Goal: Information Seeking & Learning: Learn about a topic

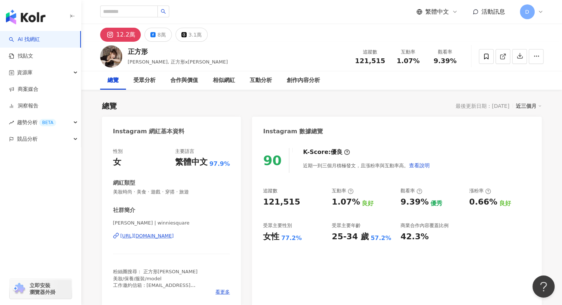
type input "**********"
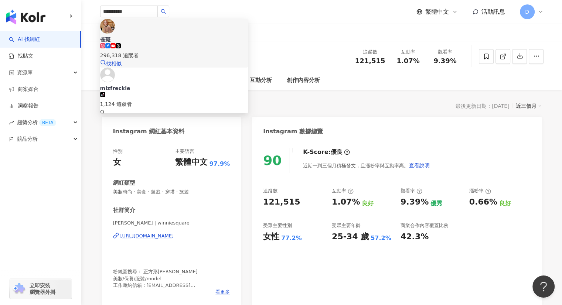
click at [116, 43] on icon at bounding box center [113, 45] width 5 height 5
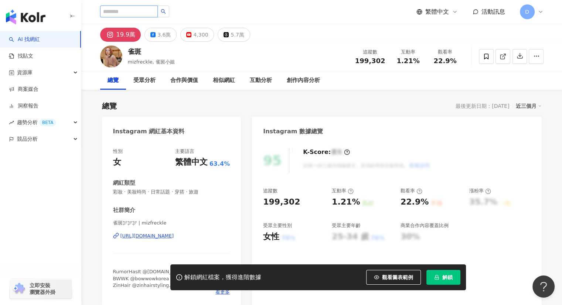
click at [130, 9] on input "search" at bounding box center [129, 12] width 58 height 12
paste input "******"
drag, startPoint x: 98, startPoint y: 10, endPoint x: 43, endPoint y: 6, distance: 55.6
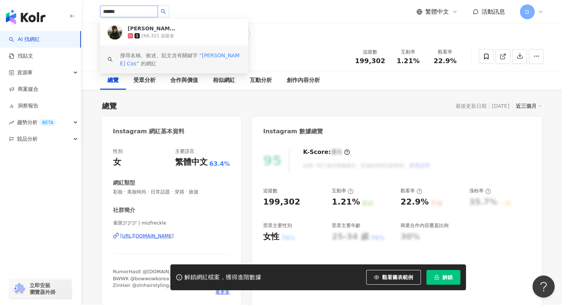
paste input "search"
type input "***"
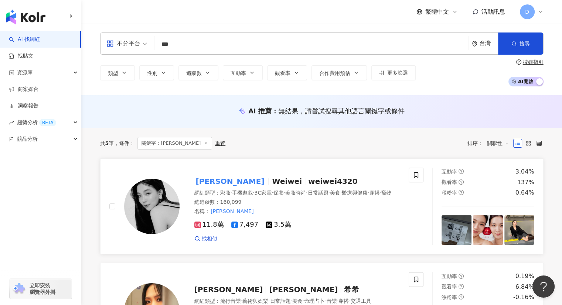
click at [214, 181] on mark "方涵緯" at bounding box center [231, 182] width 72 height 12
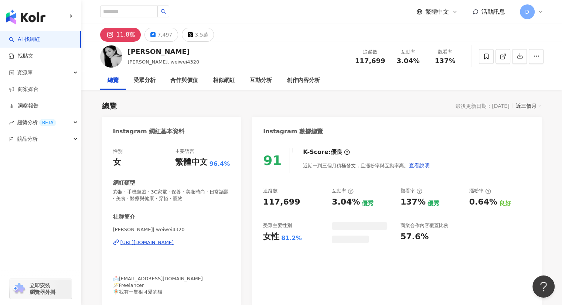
click at [234, 39] on div "11.8萬 7,497 3.5萬" at bounding box center [321, 33] width 473 height 18
click at [280, 57] on div "方涵緯 Weiwei, weiwei4320 追蹤數 117,699 互動率 3.04% 觀看率 137%" at bounding box center [321, 56] width 473 height 29
click at [164, 35] on div "7,497" at bounding box center [165, 35] width 15 height 10
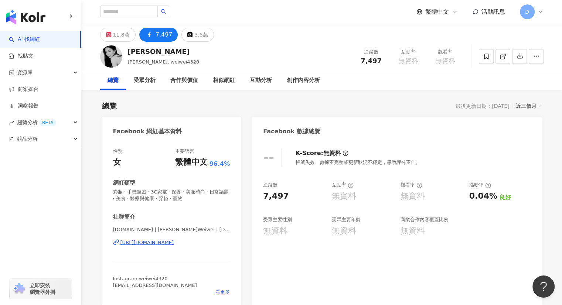
click at [174, 244] on div "https://www.facebook.com/190524847822860" at bounding box center [148, 243] width 54 height 7
click at [123, 37] on div "11.8萬" at bounding box center [121, 35] width 17 height 10
click at [110, 35] on icon at bounding box center [108, 34] width 3 height 3
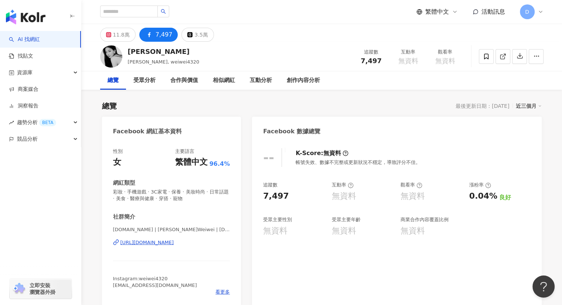
click at [110, 35] on icon at bounding box center [108, 34] width 3 height 3
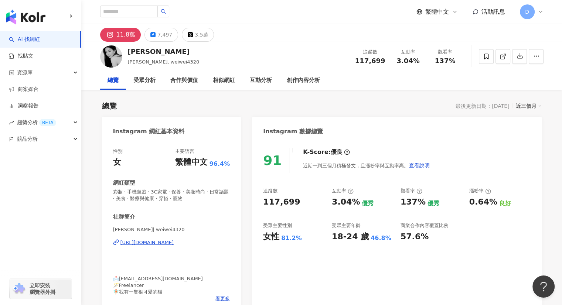
click at [283, 48] on div "方涵緯 Weiwei, weiwei4320 追蹤數 117,699 互動率 3.04% 觀看率 137%" at bounding box center [321, 56] width 473 height 29
click at [162, 241] on div "https://www.instagram.com/weiwei4320/" at bounding box center [148, 243] width 54 height 7
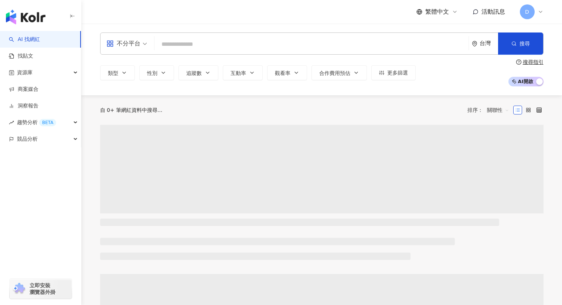
click at [198, 48] on input "search" at bounding box center [312, 44] width 308 height 14
click at [198, 46] on input "search" at bounding box center [312, 44] width 308 height 14
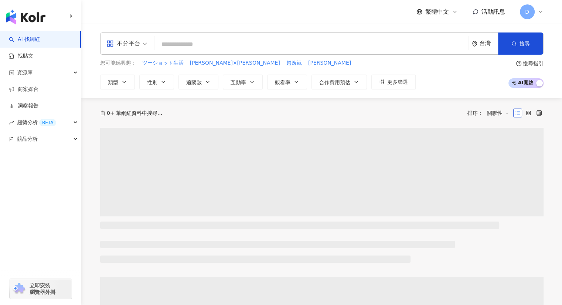
type input "**********"
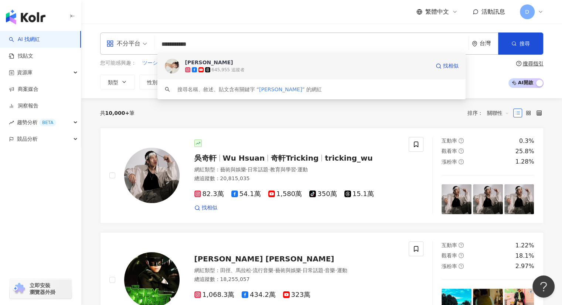
click at [202, 64] on span "居妮" at bounding box center [307, 62] width 245 height 7
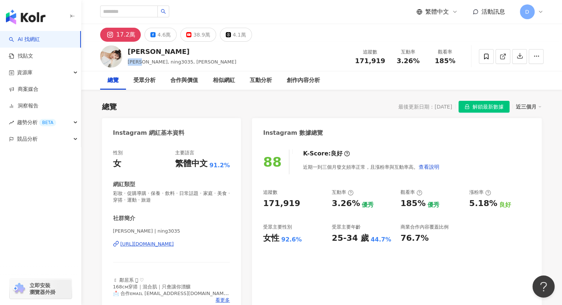
drag, startPoint x: 126, startPoint y: 61, endPoint x: 141, endPoint y: 62, distance: 14.4
click at [141, 62] on div "居妮 Ginny, ning3035, 居妮Ginny Daily 追蹤數 171,919 互動率 3.26% 觀看率 185%" at bounding box center [321, 56] width 473 height 29
copy span "Ginny"
click at [158, 17] on input "search" at bounding box center [129, 12] width 58 height 12
paste input "**********"
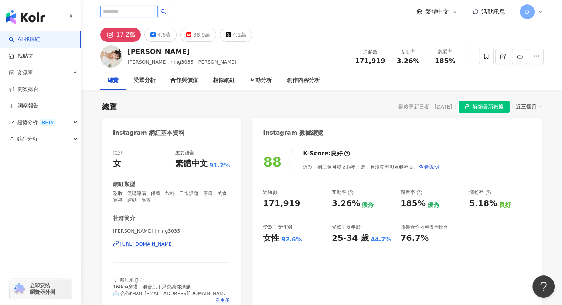
type input "**********"
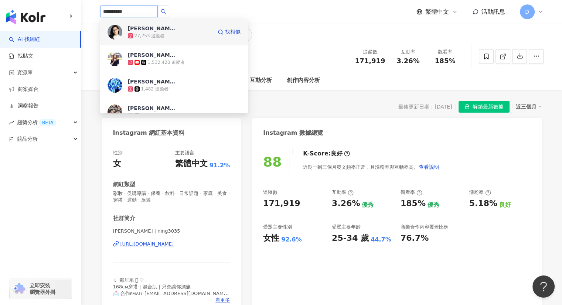
click at [200, 40] on div "Kelly Yang 27,753 追蹤者 找相似" at bounding box center [174, 32] width 148 height 27
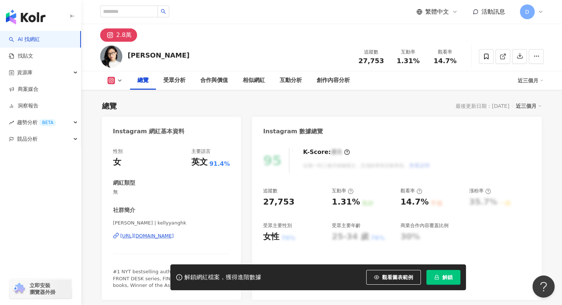
click at [157, 234] on div "[URL][DOMAIN_NAME]" at bounding box center [148, 236] width 54 height 7
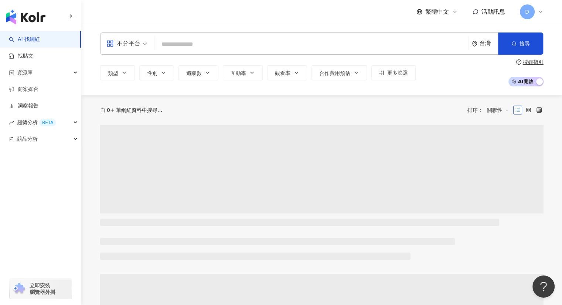
click at [203, 44] on input "search" at bounding box center [312, 44] width 308 height 14
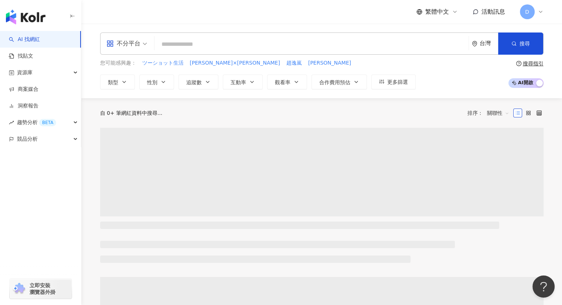
type input "**********"
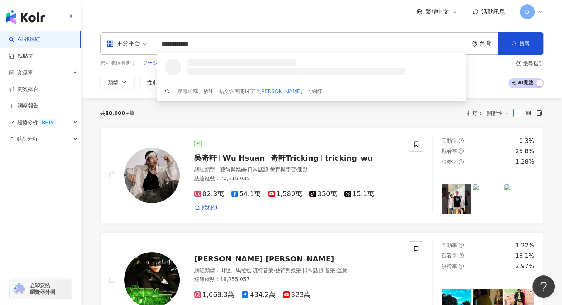
click at [211, 45] on input "**********" at bounding box center [312, 44] width 308 height 14
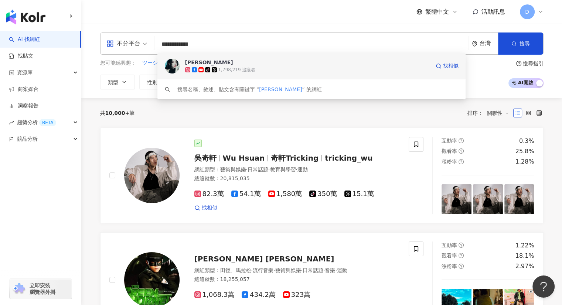
click at [185, 70] on div "[PERSON_NAME]-icon 1,798,219 追蹤者 找相似" at bounding box center [312, 66] width 309 height 27
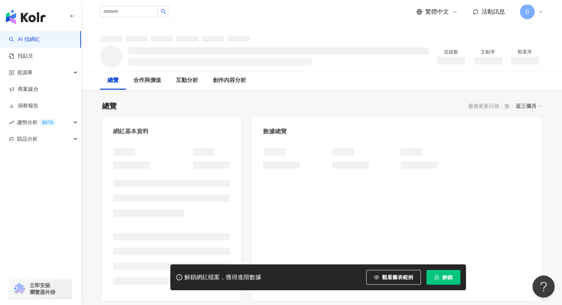
click at [442, 281] on button "解鎖" at bounding box center [444, 277] width 34 height 15
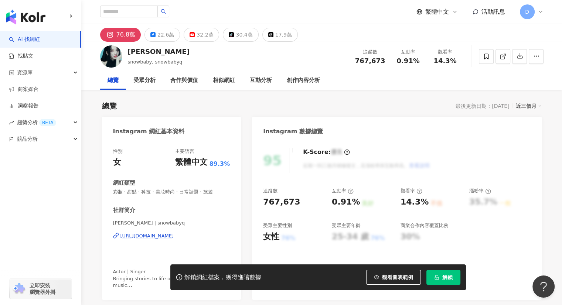
click at [442, 281] on button "解鎖" at bounding box center [444, 277] width 34 height 15
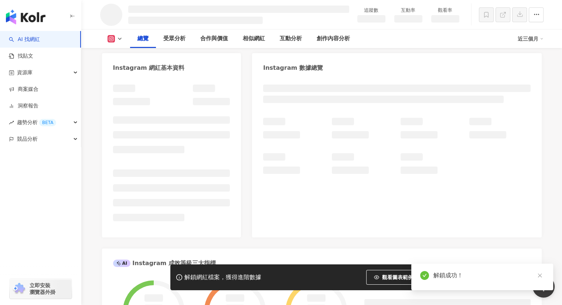
scroll to position [37, 0]
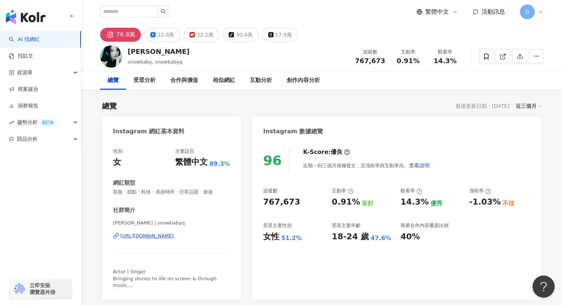
drag, startPoint x: 202, startPoint y: 33, endPoint x: 177, endPoint y: 52, distance: 31.7
click at [202, 33] on div "32.2萬" at bounding box center [205, 35] width 17 height 10
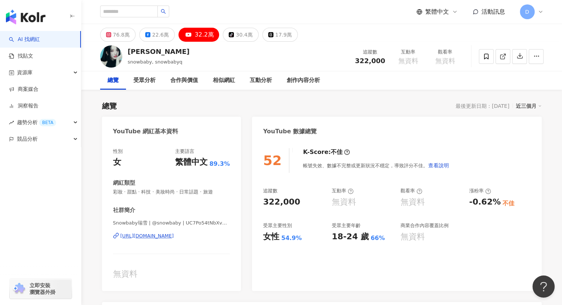
click at [156, 239] on div "[URL][DOMAIN_NAME]" at bounding box center [148, 236] width 54 height 7
click at [156, 37] on div "22.6萬" at bounding box center [160, 35] width 17 height 10
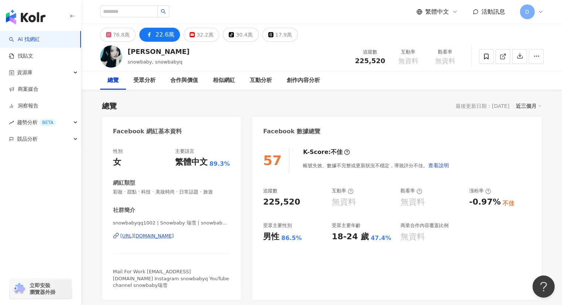
click at [172, 235] on div "[URL][DOMAIN_NAME]" at bounding box center [148, 236] width 54 height 7
